Goal: Check status: Check status

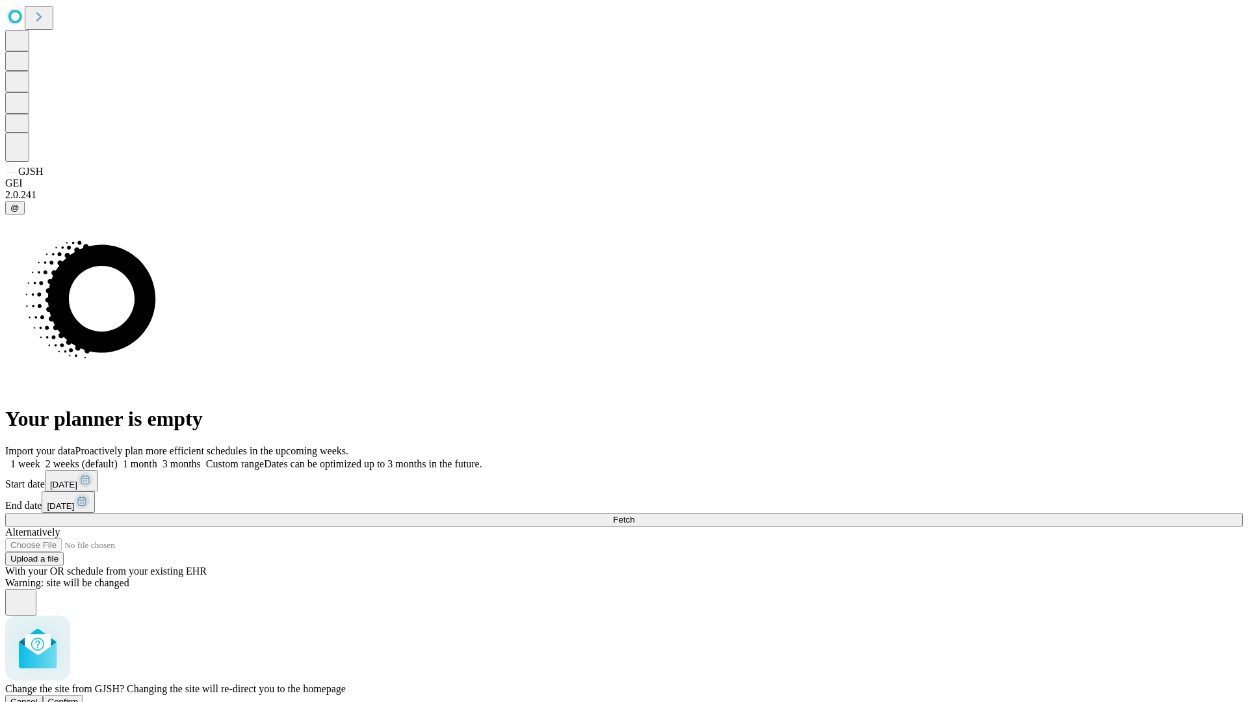
click at [79, 697] on span "Confirm" at bounding box center [63, 702] width 31 height 10
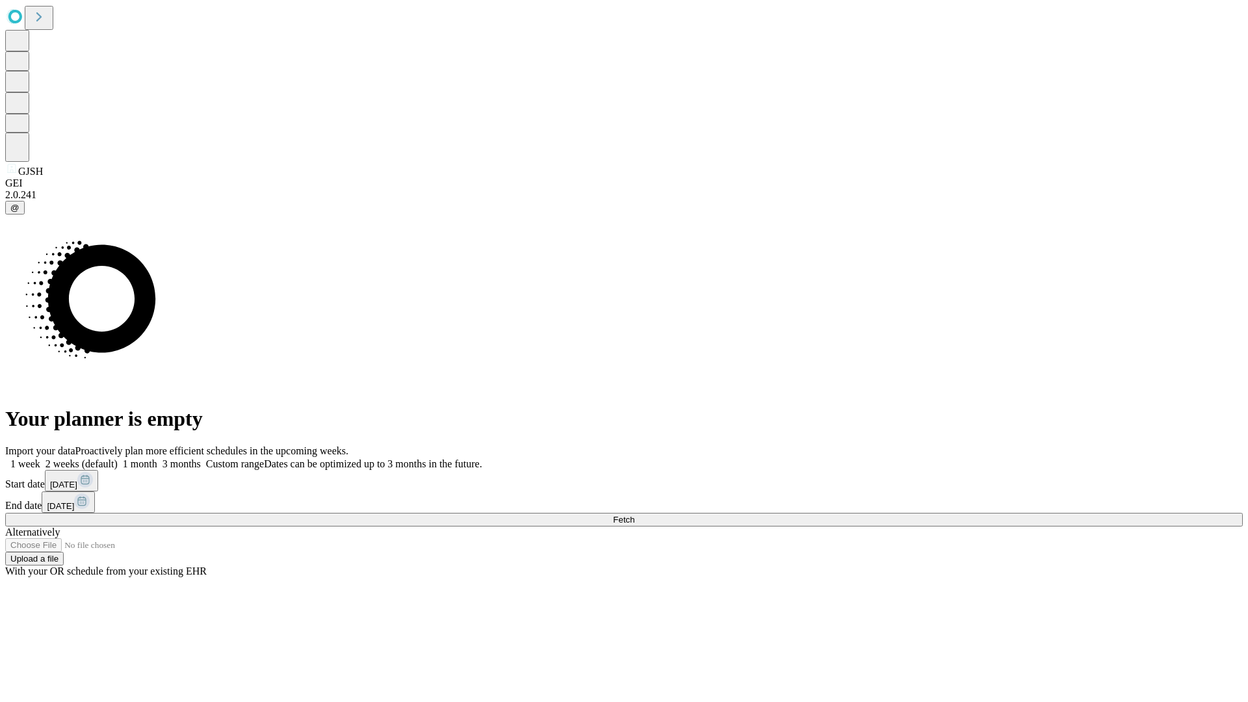
click at [157, 458] on label "1 month" at bounding box center [138, 463] width 40 height 11
click at [634, 515] on span "Fetch" at bounding box center [623, 520] width 21 height 10
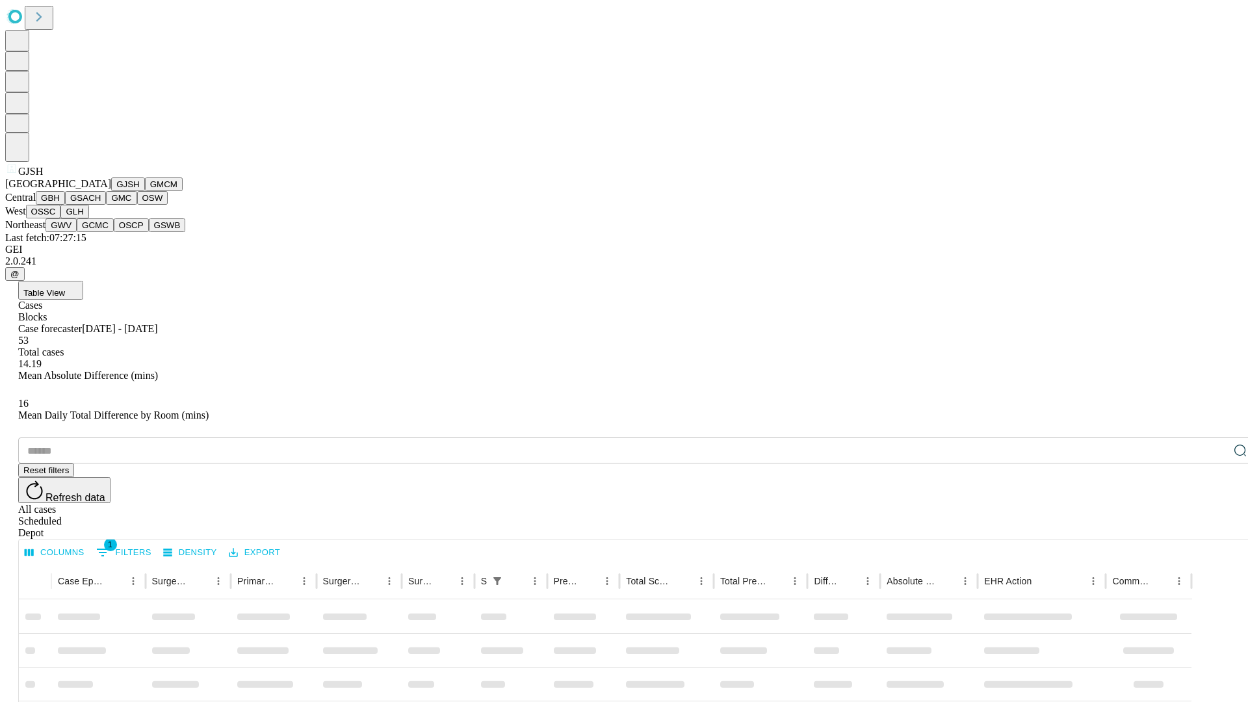
click at [145, 191] on button "GMCM" at bounding box center [164, 184] width 38 height 14
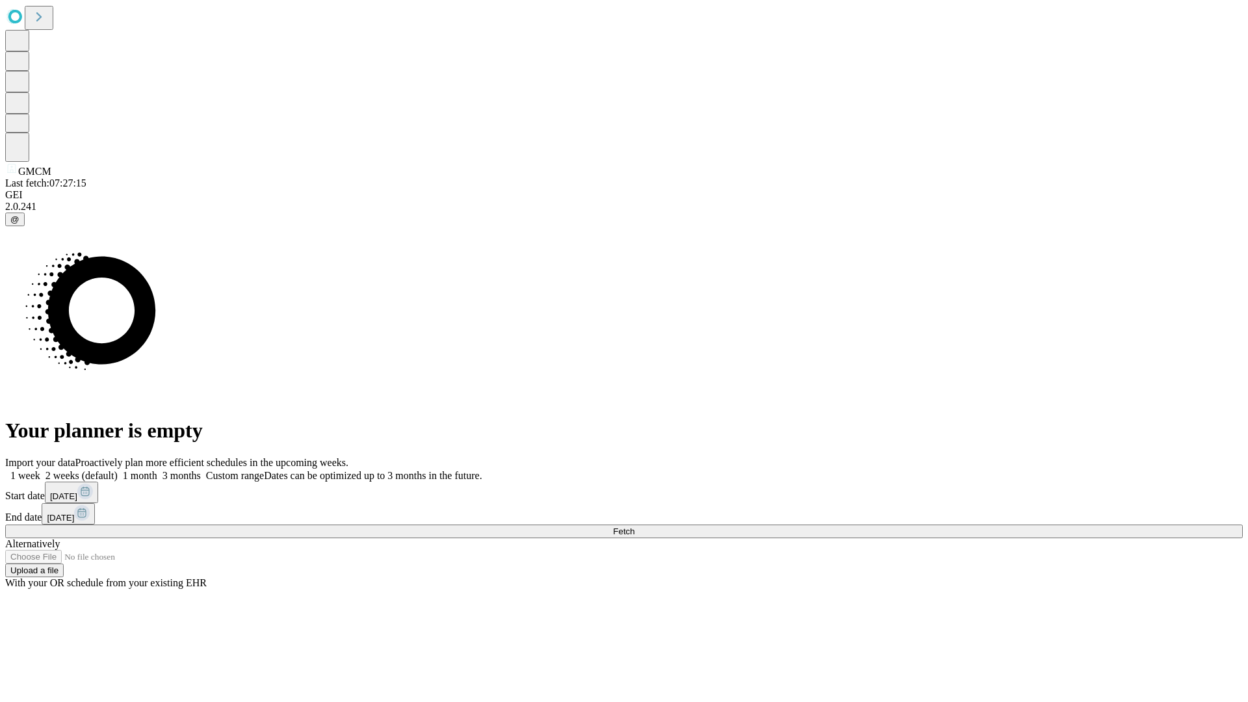
click at [157, 470] on label "1 month" at bounding box center [138, 475] width 40 height 11
click at [634, 527] on span "Fetch" at bounding box center [623, 532] width 21 height 10
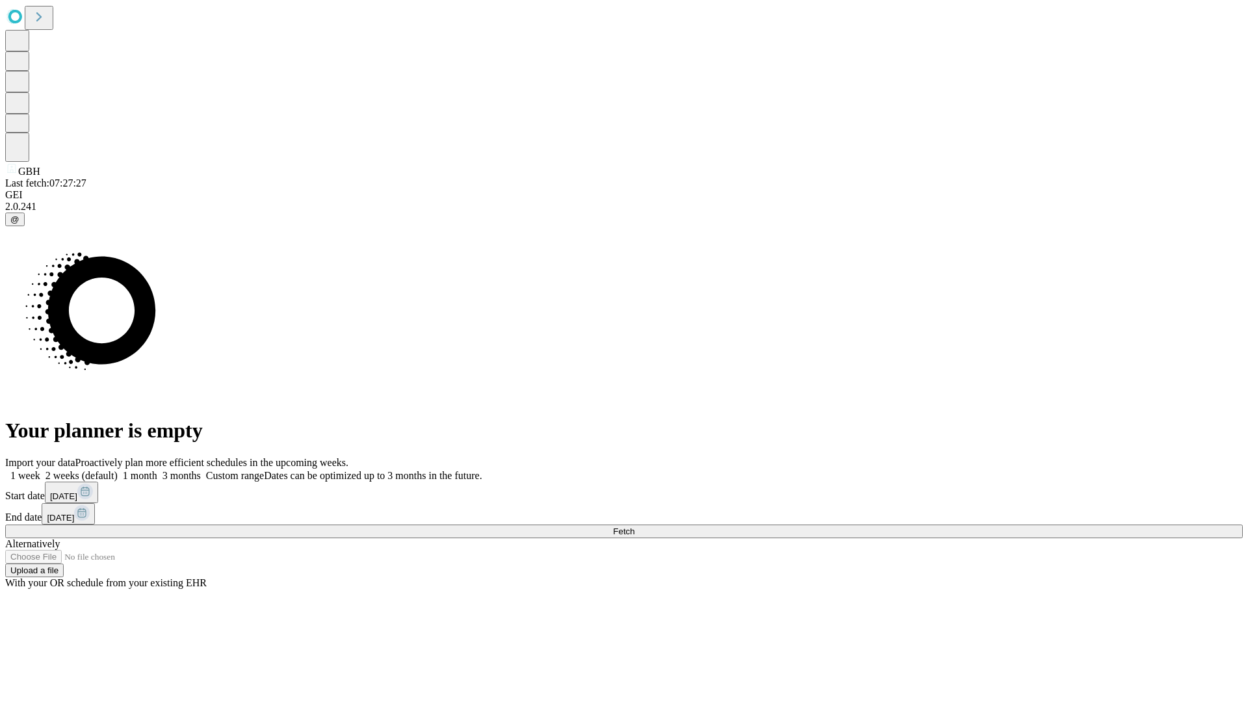
click at [157, 470] on label "1 month" at bounding box center [138, 475] width 40 height 11
click at [634, 527] on span "Fetch" at bounding box center [623, 532] width 21 height 10
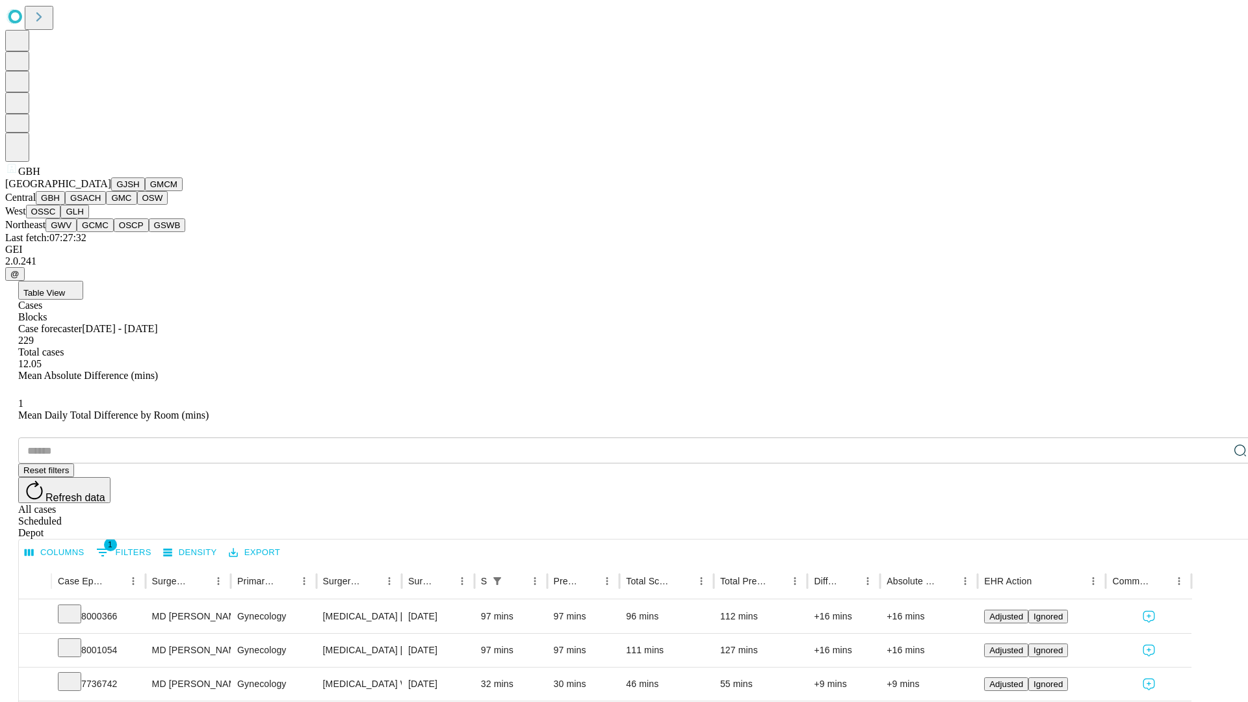
click at [101, 205] on button "GSACH" at bounding box center [85, 198] width 41 height 14
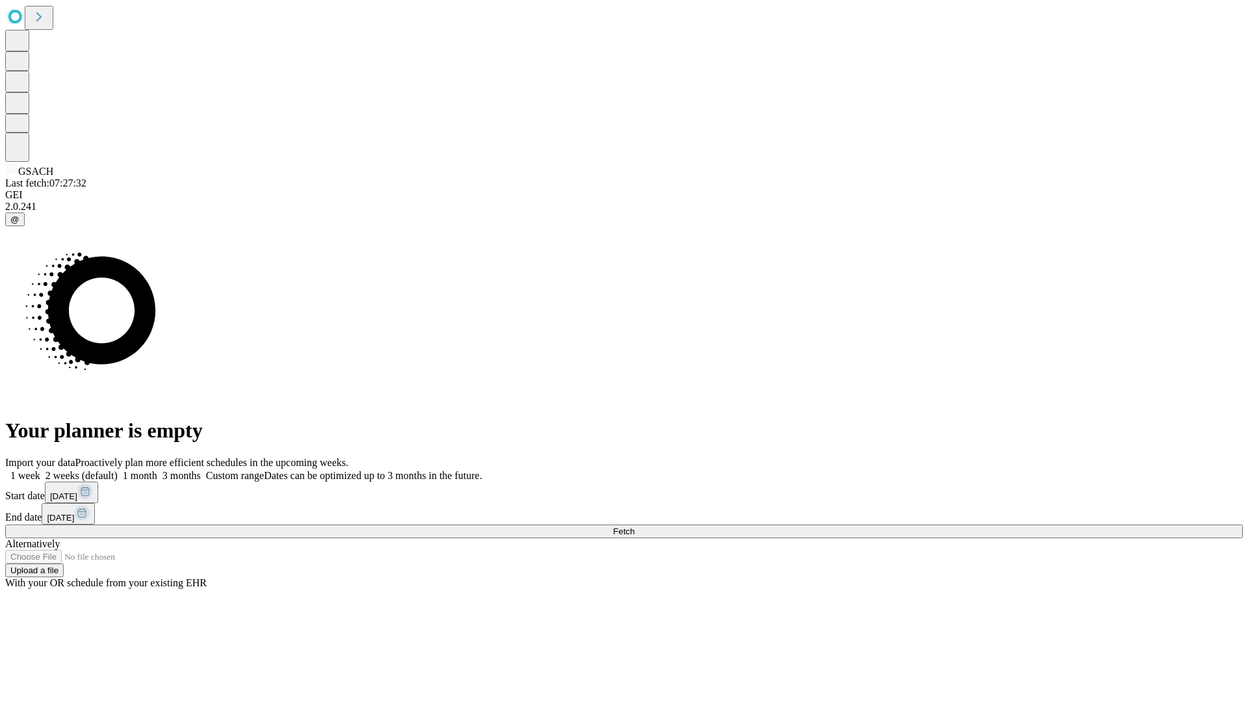
click at [157, 470] on label "1 month" at bounding box center [138, 475] width 40 height 11
click at [634, 527] on span "Fetch" at bounding box center [623, 532] width 21 height 10
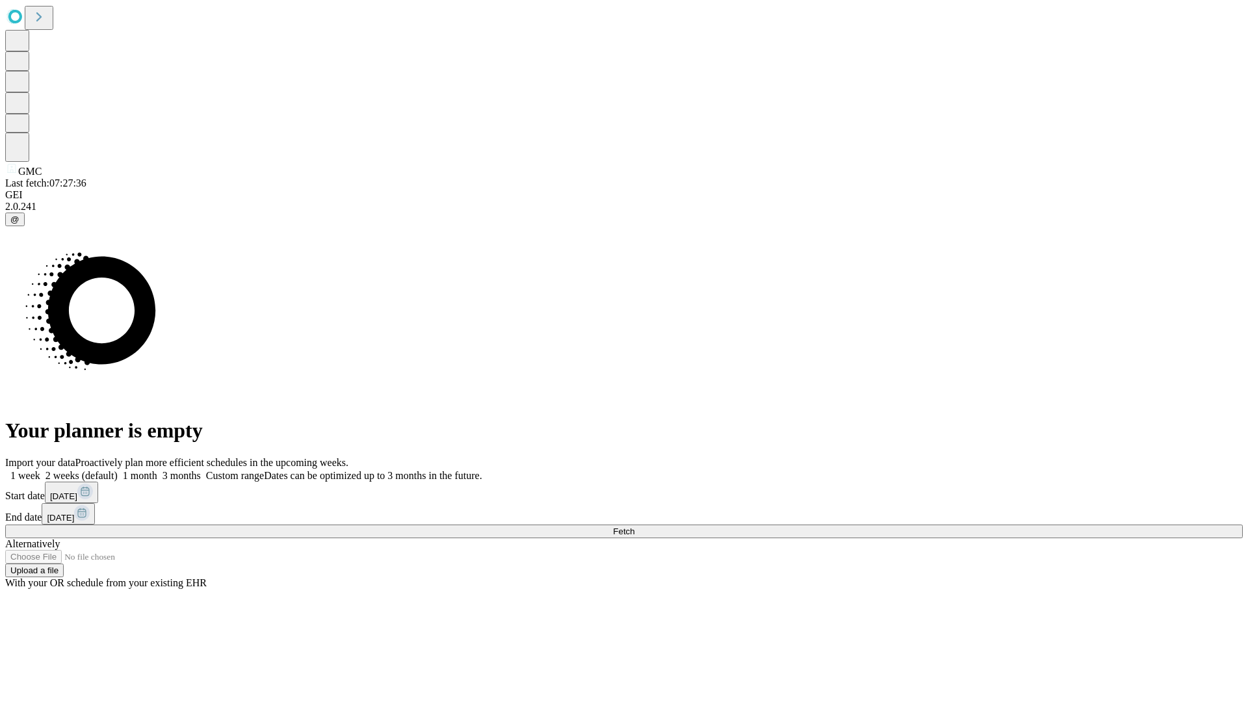
click at [634, 527] on span "Fetch" at bounding box center [623, 532] width 21 height 10
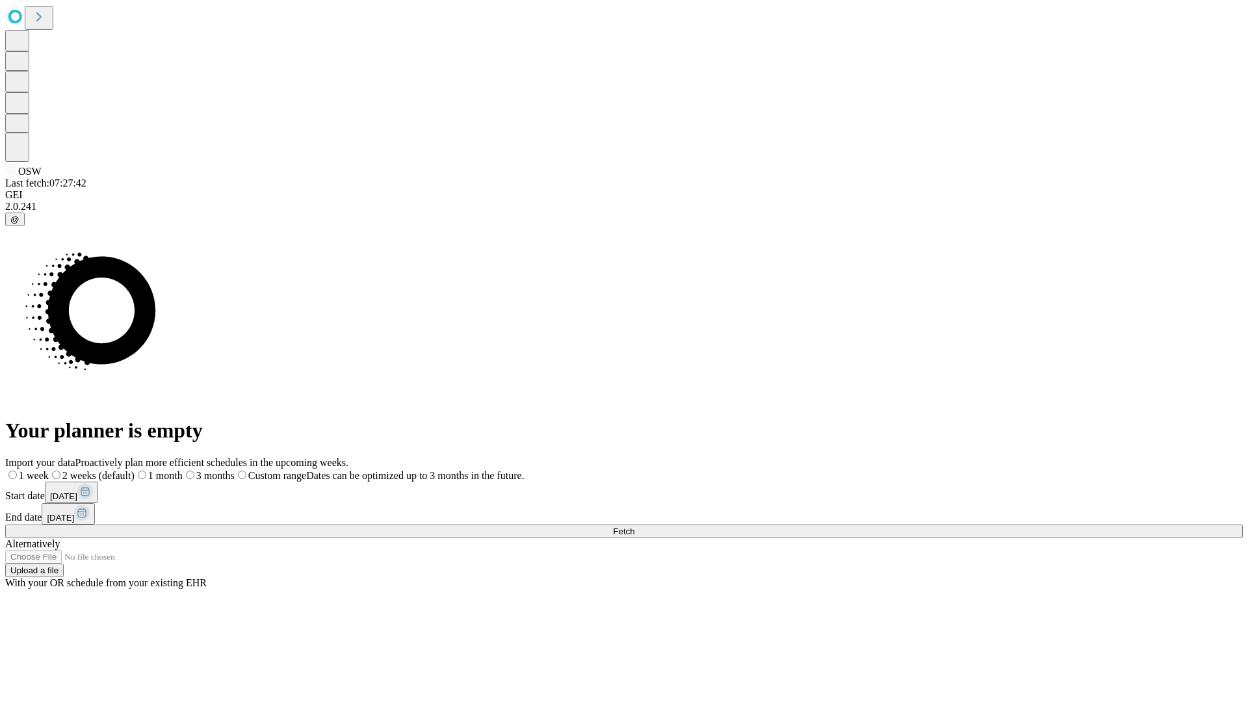
click at [634, 527] on span "Fetch" at bounding box center [623, 532] width 21 height 10
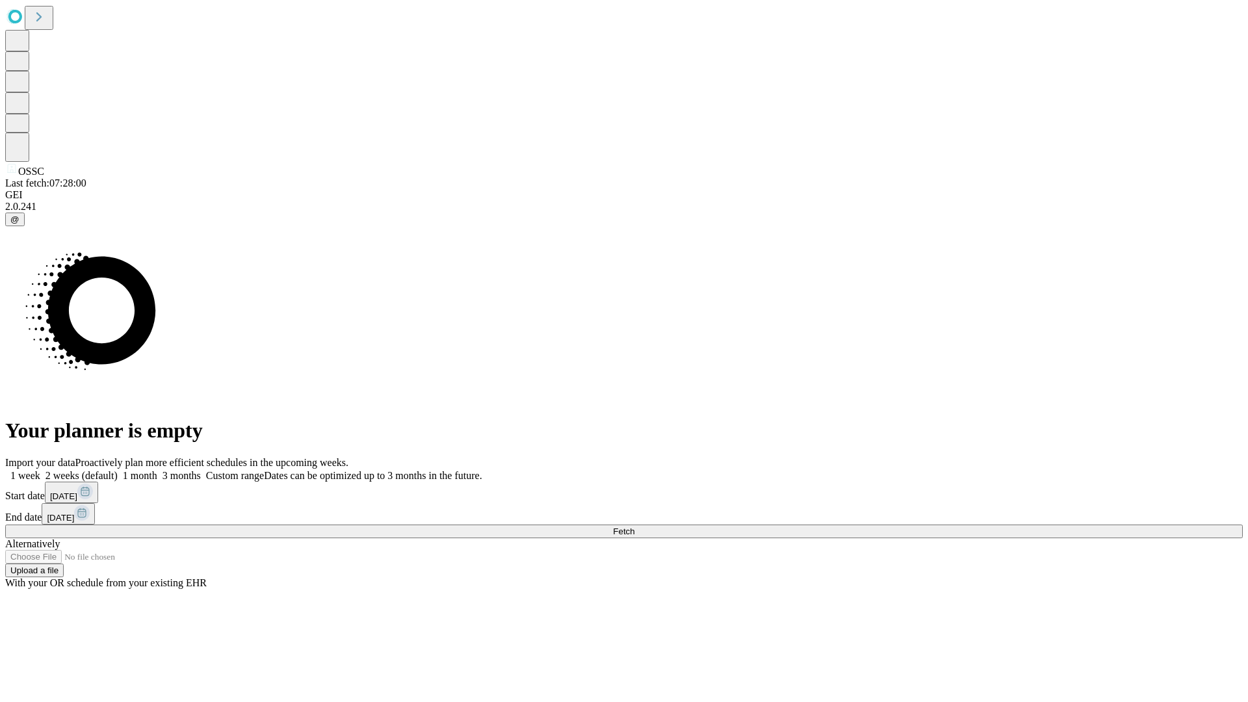
click at [634, 527] on span "Fetch" at bounding box center [623, 532] width 21 height 10
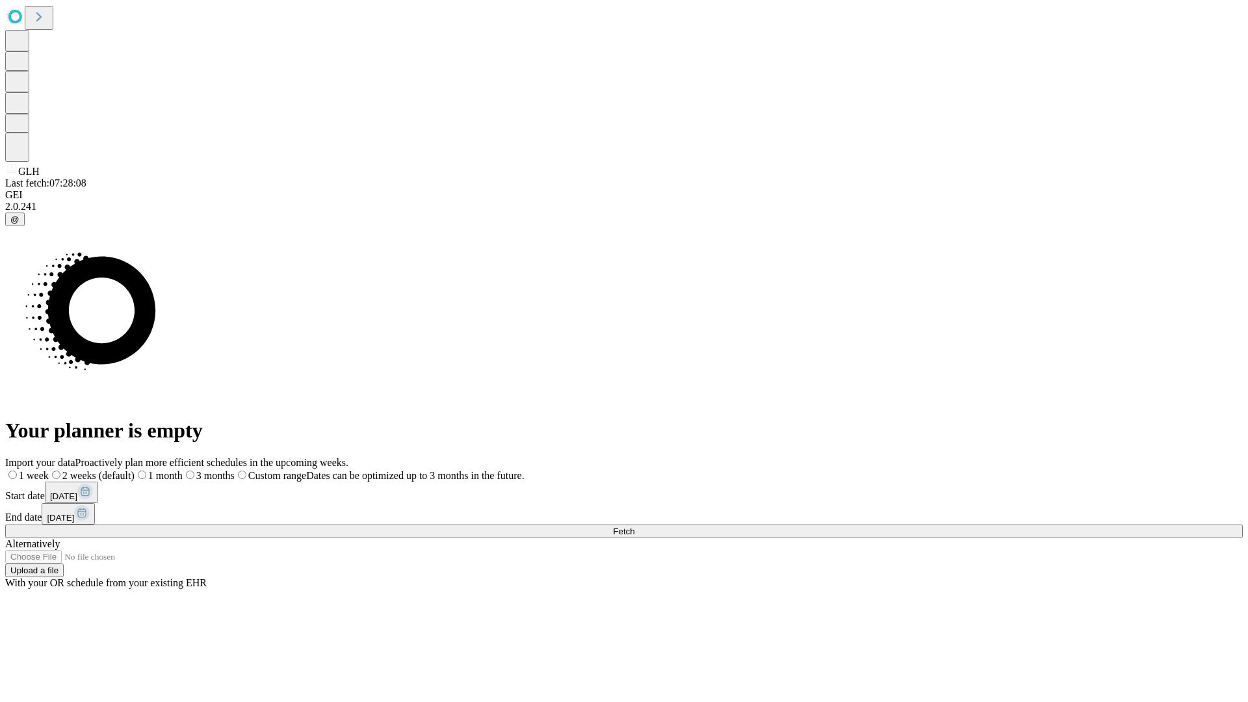
click at [183, 470] on label "1 month" at bounding box center [159, 475] width 48 height 11
click at [634, 527] on span "Fetch" at bounding box center [623, 532] width 21 height 10
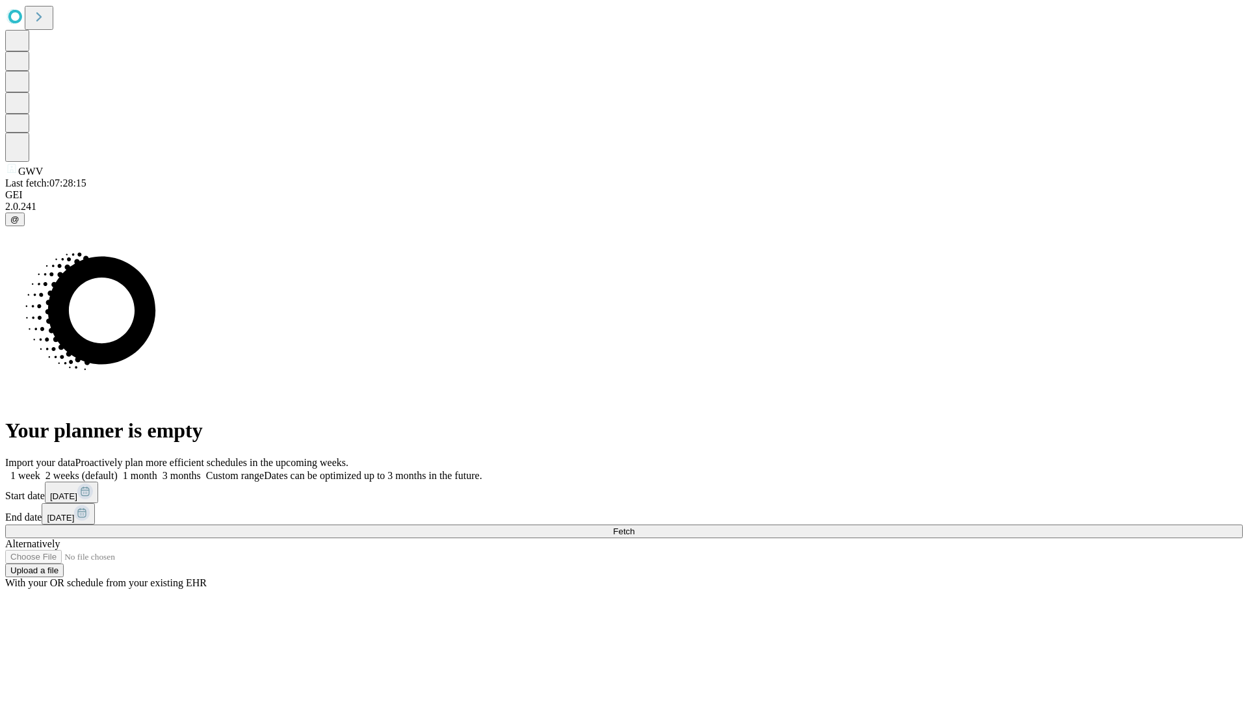
click at [157, 470] on label "1 month" at bounding box center [138, 475] width 40 height 11
click at [634, 527] on span "Fetch" at bounding box center [623, 532] width 21 height 10
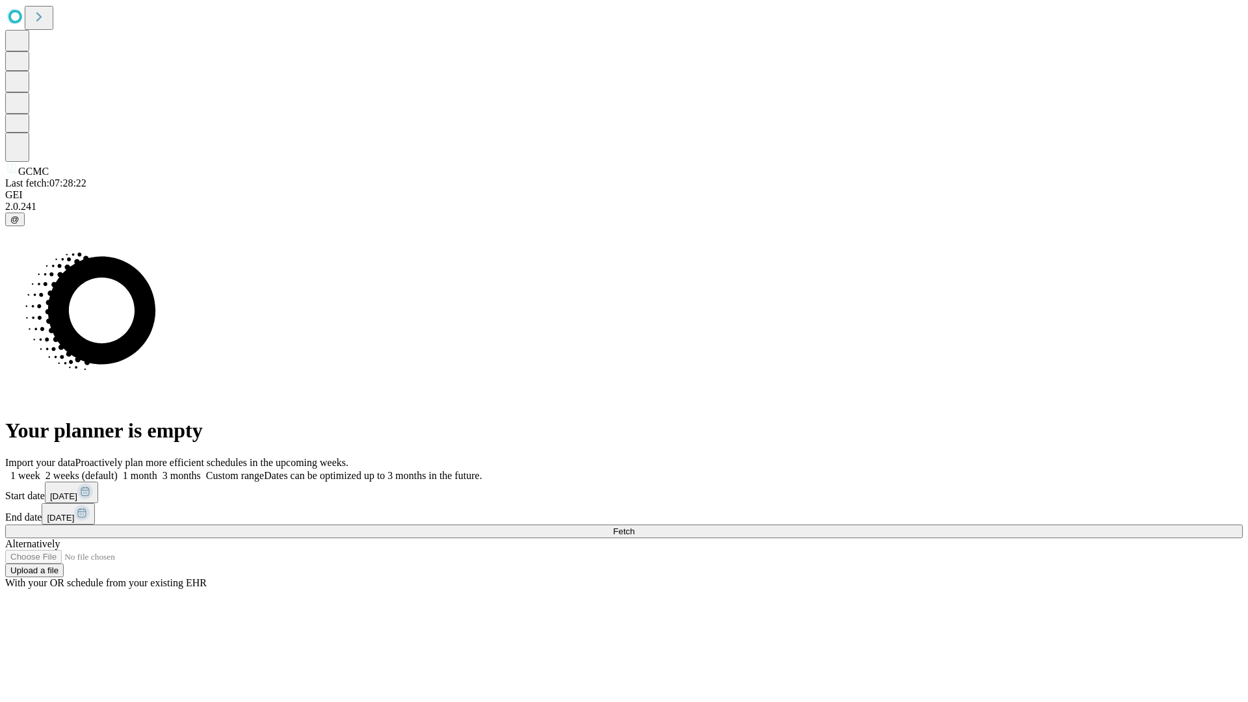
click at [157, 470] on label "1 month" at bounding box center [138, 475] width 40 height 11
click at [634, 527] on span "Fetch" at bounding box center [623, 532] width 21 height 10
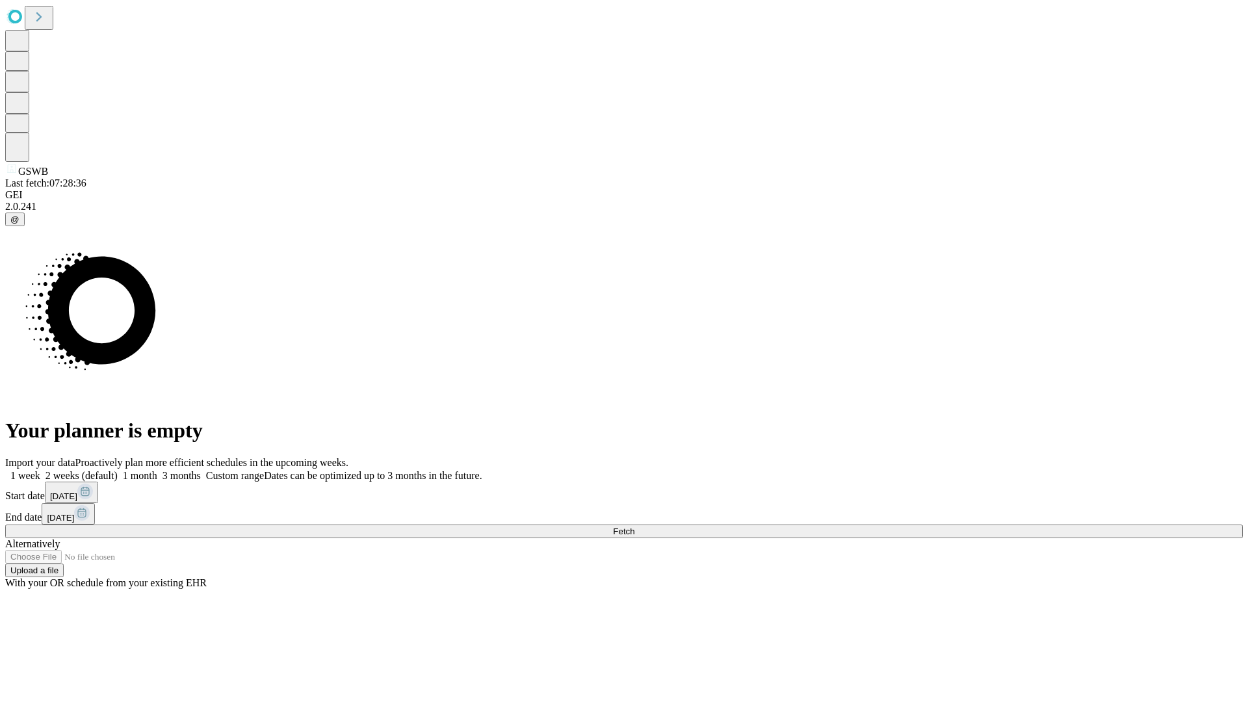
click at [157, 470] on label "1 month" at bounding box center [138, 475] width 40 height 11
click at [634, 527] on span "Fetch" at bounding box center [623, 532] width 21 height 10
